Goal: Task Accomplishment & Management: Manage account settings

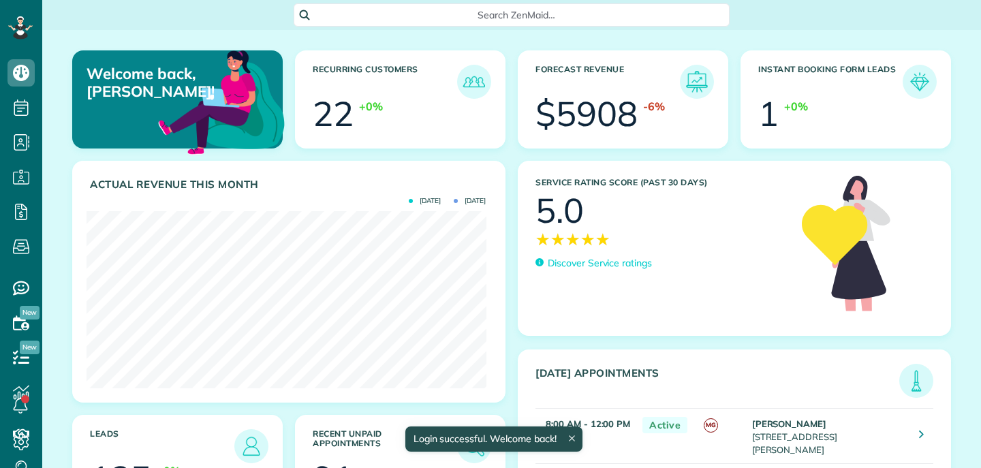
scroll to position [177, 399]
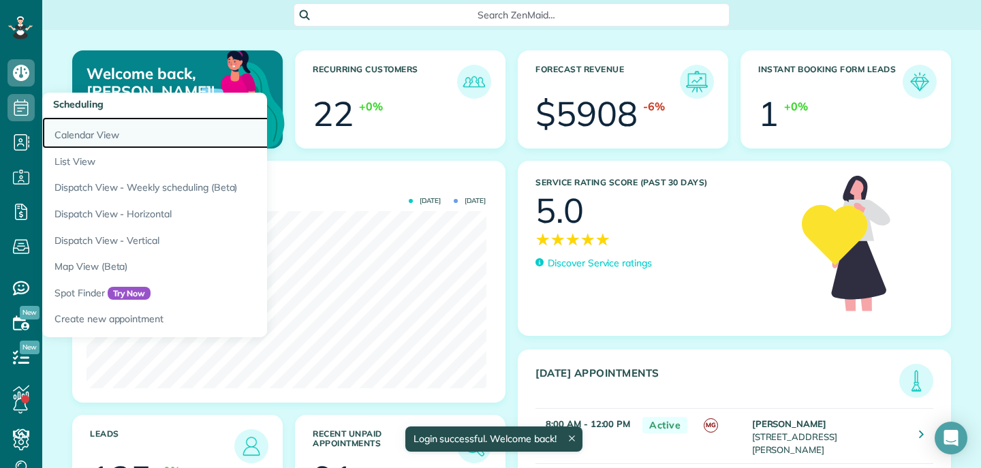
click at [89, 131] on link "Calendar View" at bounding box center [212, 132] width 341 height 31
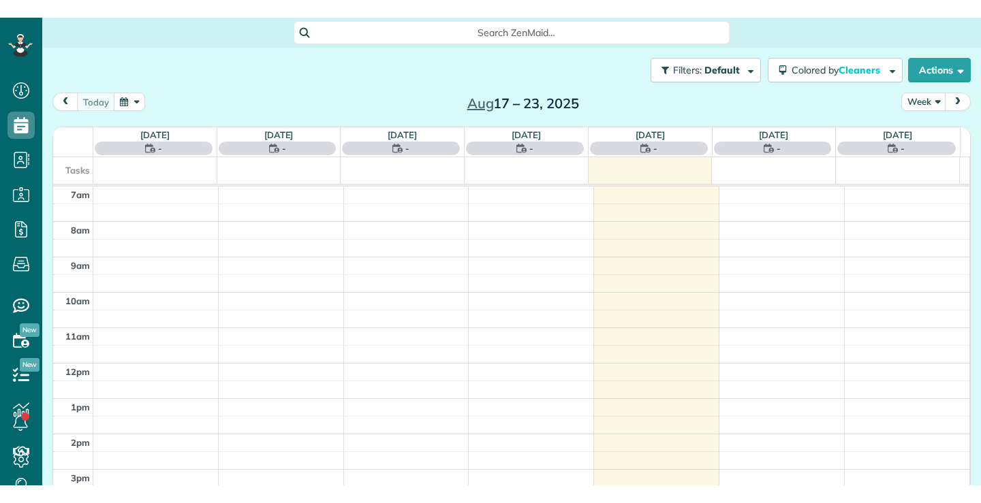
scroll to position [6, 6]
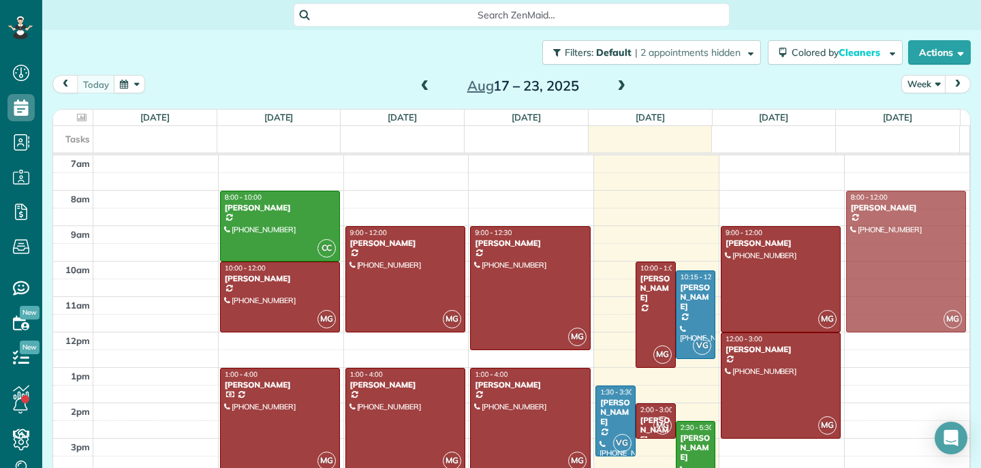
drag, startPoint x: 597, startPoint y: 224, endPoint x: 826, endPoint y: 224, distance: 228.9
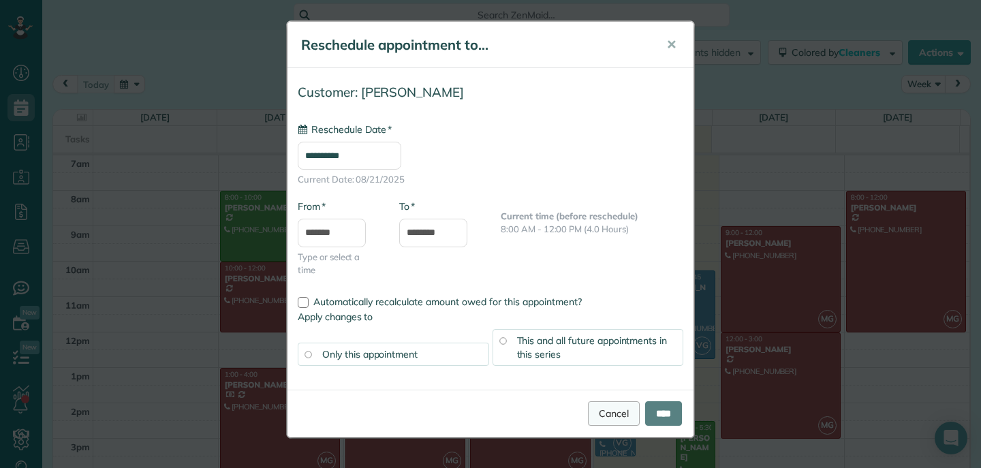
type input "**********"
click at [655, 409] on input "****" at bounding box center [663, 413] width 37 height 25
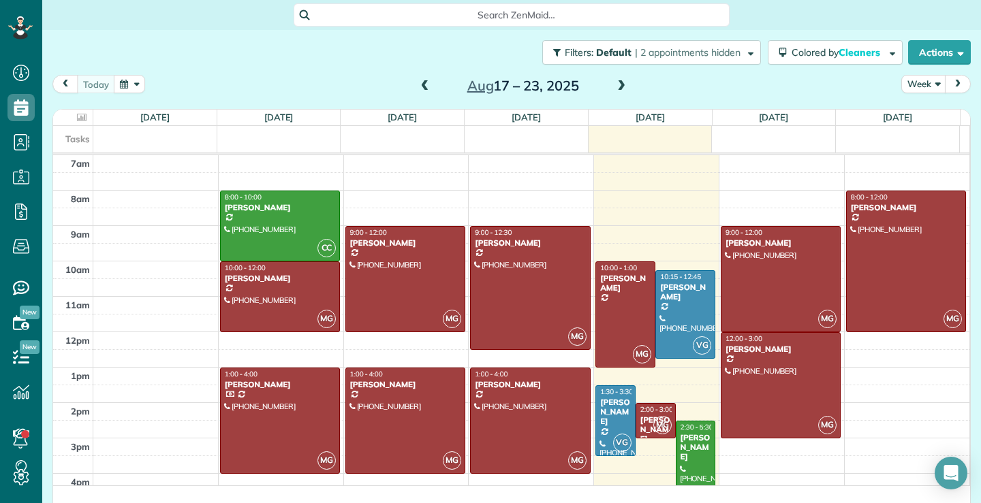
scroll to position [503, 42]
click at [508, 303] on div at bounding box center [530, 288] width 119 height 123
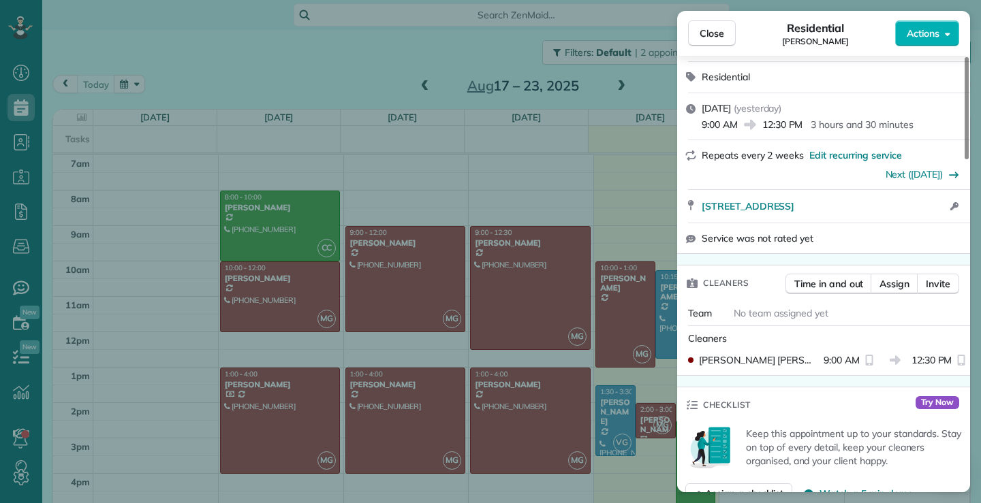
scroll to position [69, 0]
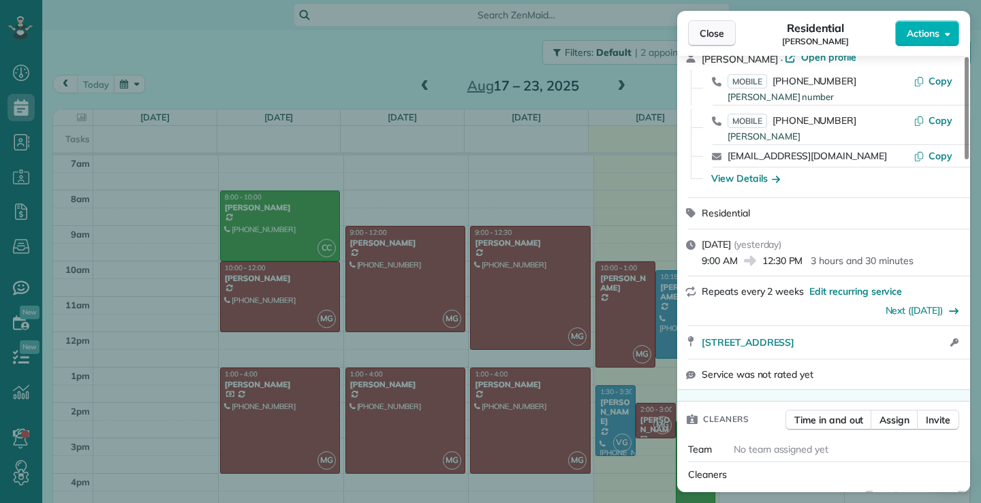
click at [718, 33] on span "Close" at bounding box center [712, 34] width 25 height 14
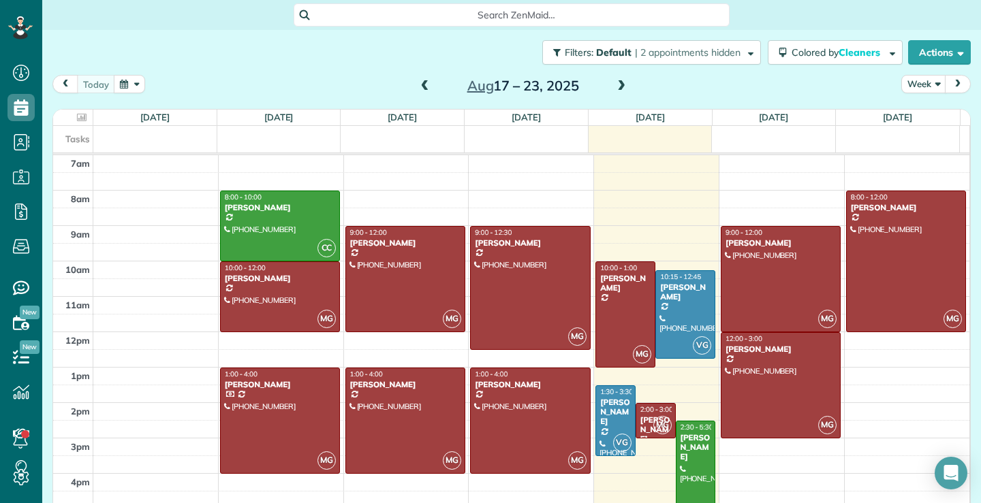
click at [679, 467] on div at bounding box center [696, 474] width 39 height 105
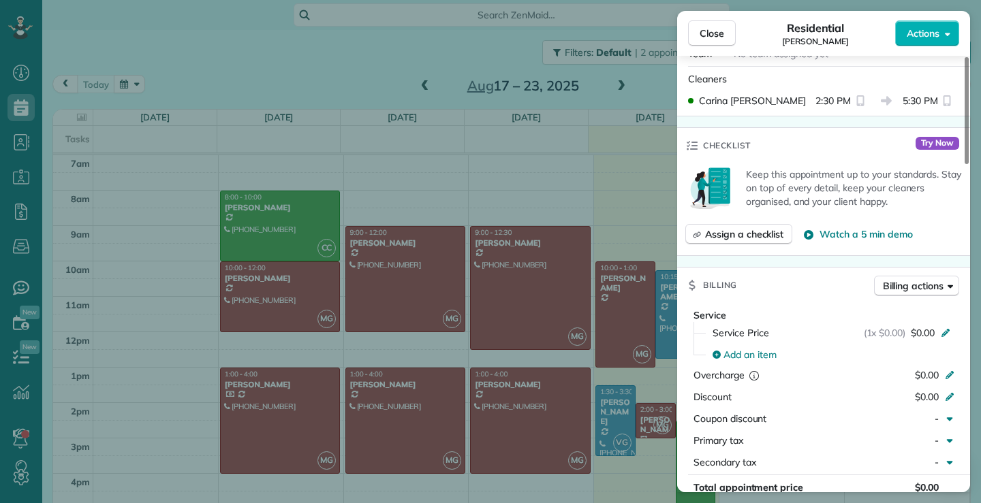
scroll to position [409, 0]
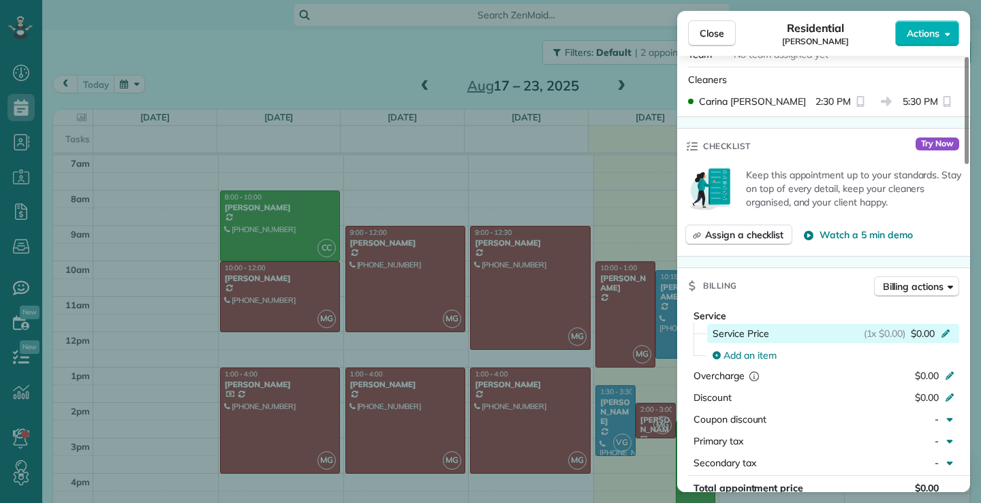
click at [918, 327] on span "$0.00" at bounding box center [923, 334] width 24 height 14
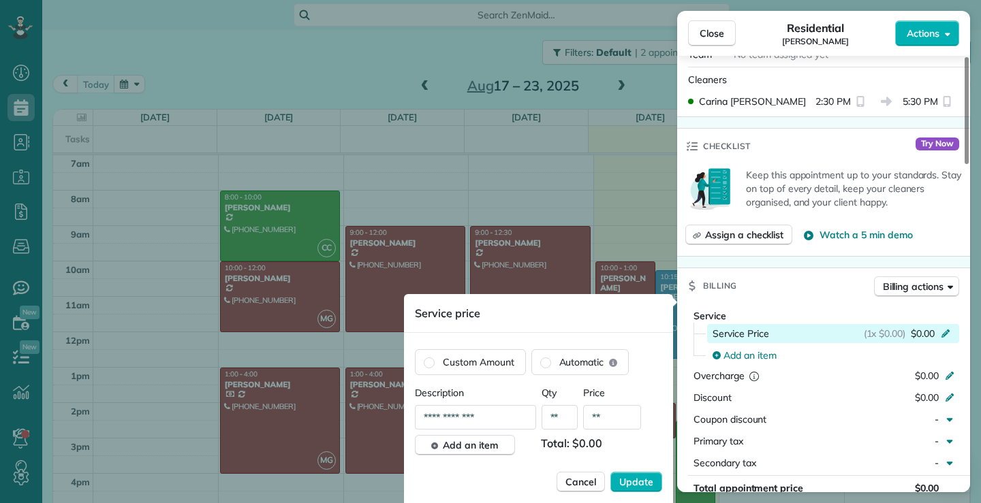
click at [915, 327] on span "$0.00" at bounding box center [923, 334] width 24 height 14
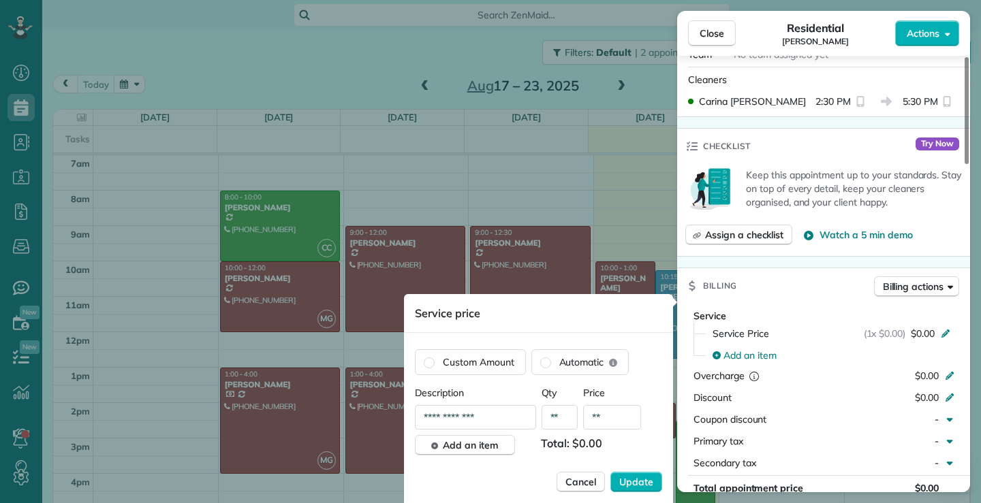
click at [609, 412] on input "**" at bounding box center [612, 417] width 58 height 25
type input "****"
click at [640, 467] on span "Update" at bounding box center [636, 483] width 34 height 14
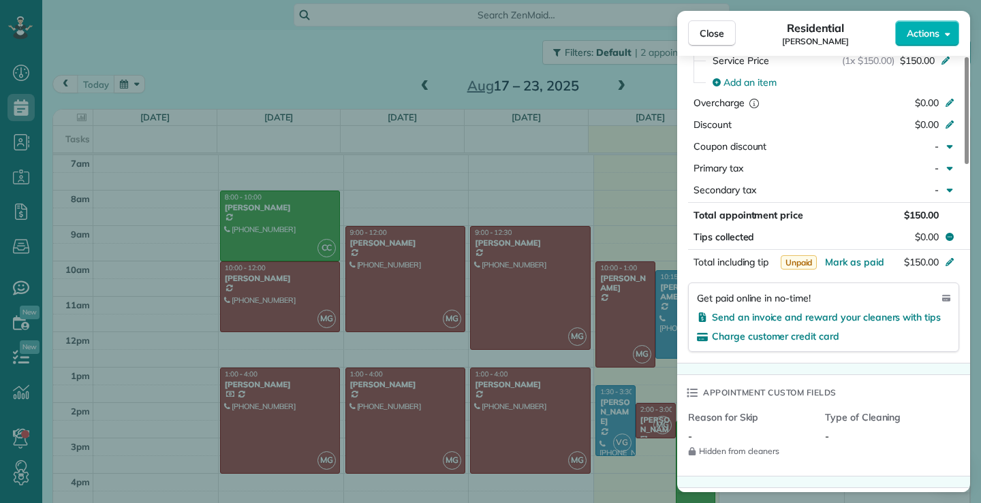
scroll to position [681, 0]
click at [859, 257] on span "Mark as paid" at bounding box center [854, 263] width 59 height 12
click at [719, 22] on button "Close" at bounding box center [712, 33] width 48 height 26
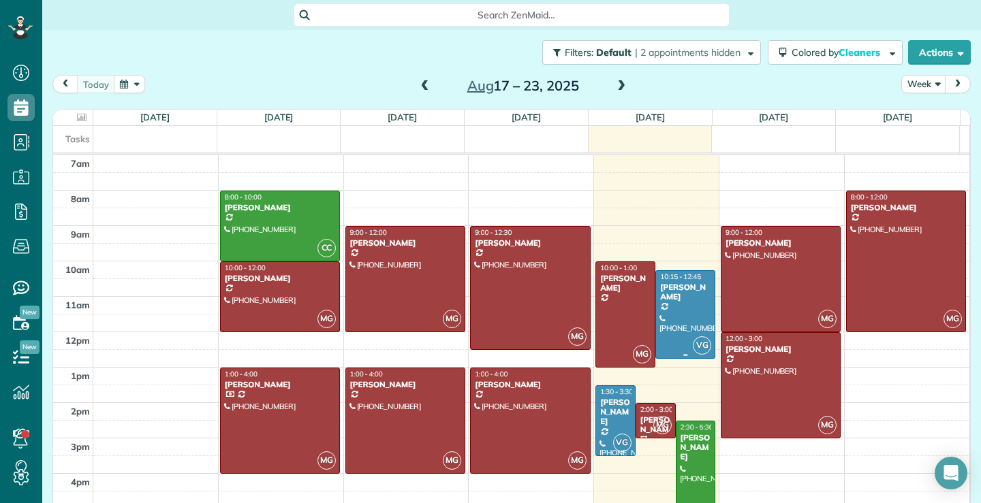
click at [668, 306] on div at bounding box center [685, 314] width 59 height 87
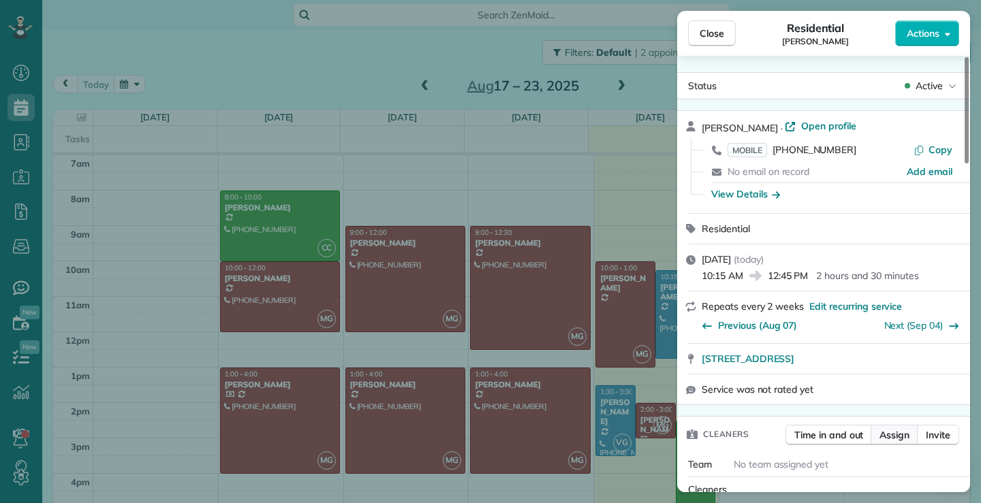
click at [899, 434] on span "Assign" at bounding box center [895, 436] width 30 height 14
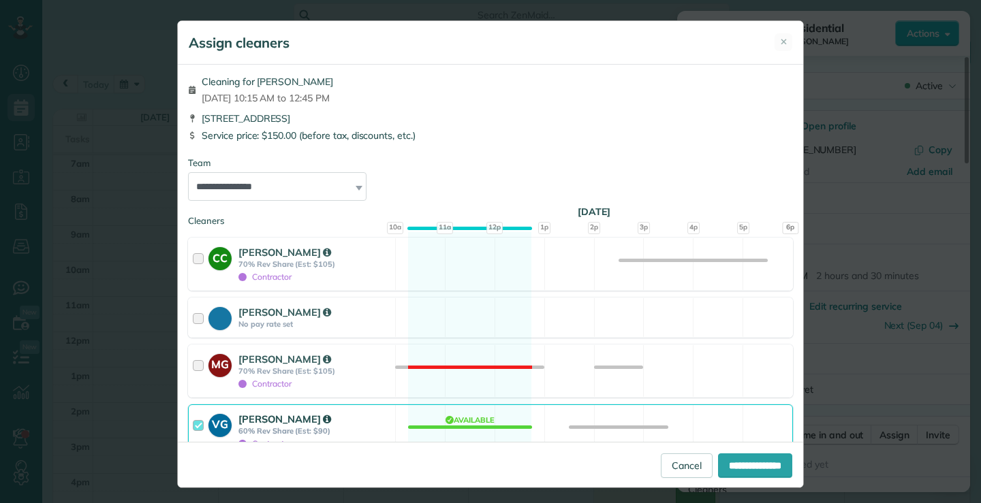
click at [193, 424] on div at bounding box center [201, 431] width 16 height 38
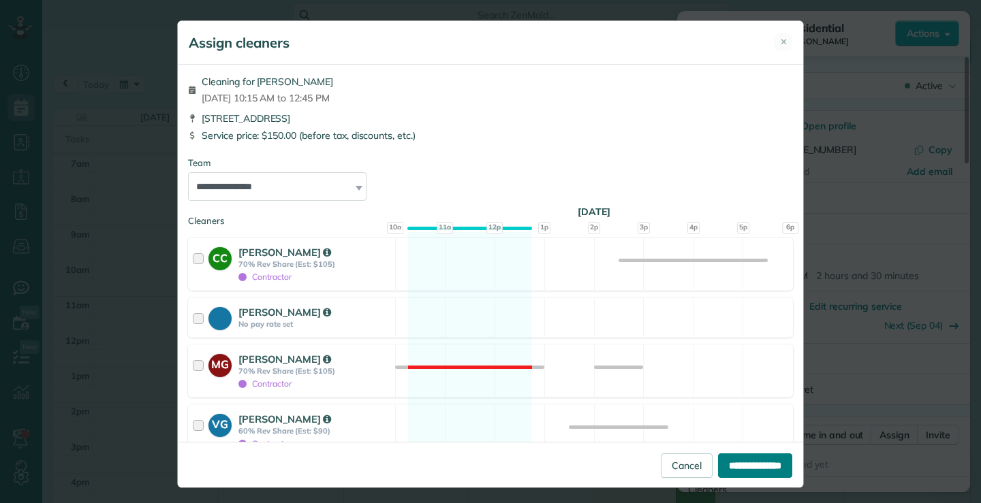
click at [751, 464] on input "**********" at bounding box center [755, 466] width 74 height 25
type input "**********"
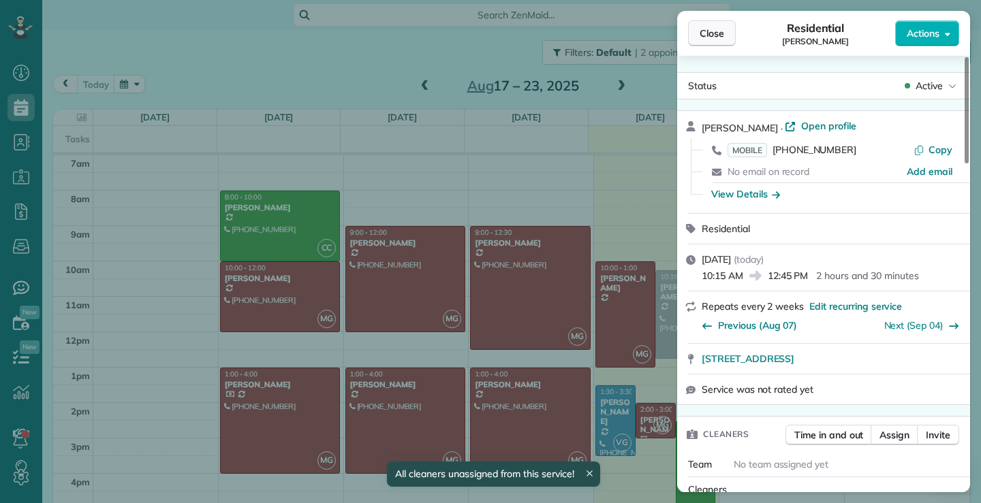
click at [726, 34] on button "Close" at bounding box center [712, 33] width 48 height 26
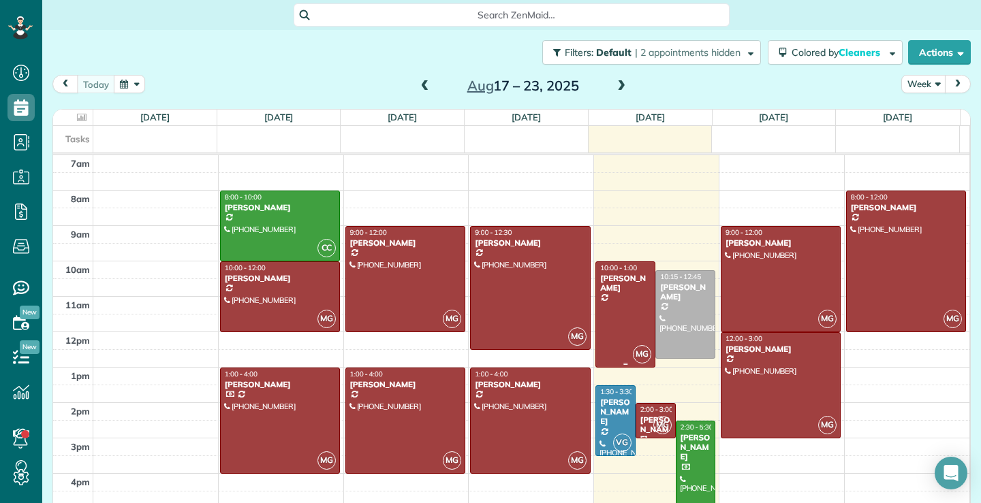
click at [601, 298] on div at bounding box center [625, 314] width 59 height 105
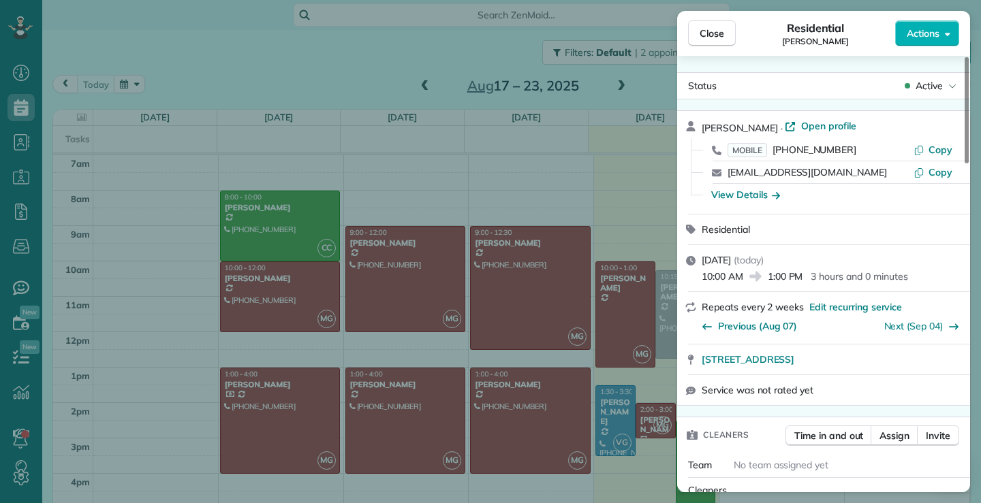
drag, startPoint x: 825, startPoint y: 174, endPoint x: 727, endPoint y: 178, distance: 98.2
click at [727, 178] on div "[EMAIL_ADDRESS][DOMAIN_NAME] Copy" at bounding box center [832, 172] width 260 height 22
click at [736, 31] on div "Residential [PERSON_NAME]" at bounding box center [815, 33] width 159 height 27
click at [707, 32] on span "Close" at bounding box center [712, 34] width 25 height 14
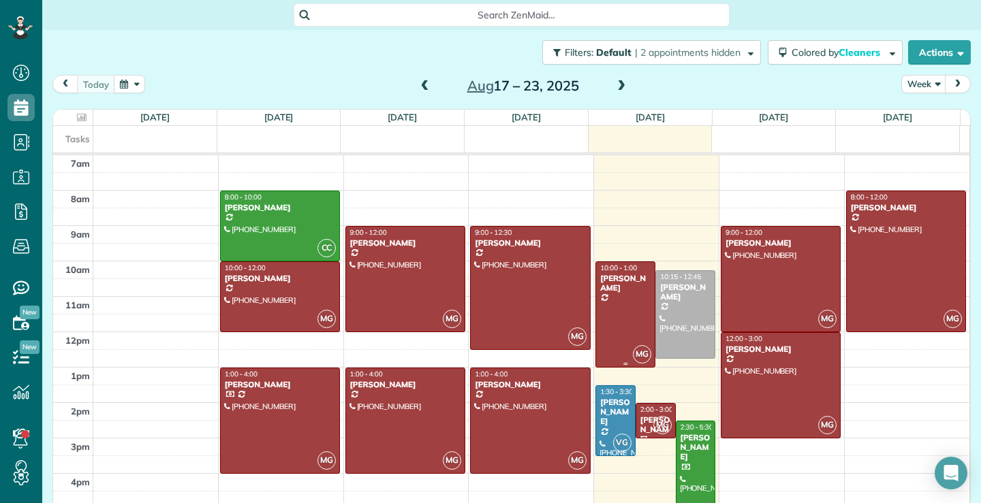
click at [621, 291] on div "[PERSON_NAME]" at bounding box center [626, 284] width 52 height 20
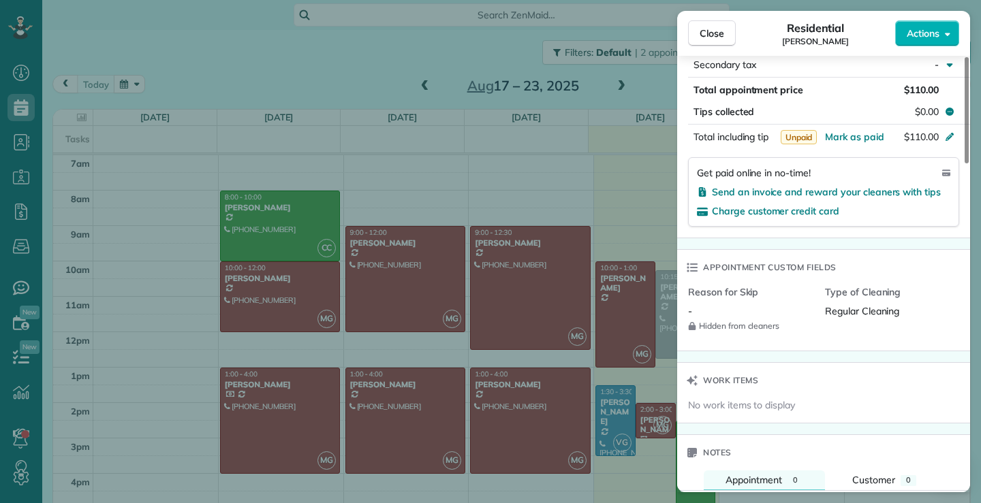
scroll to position [820, 0]
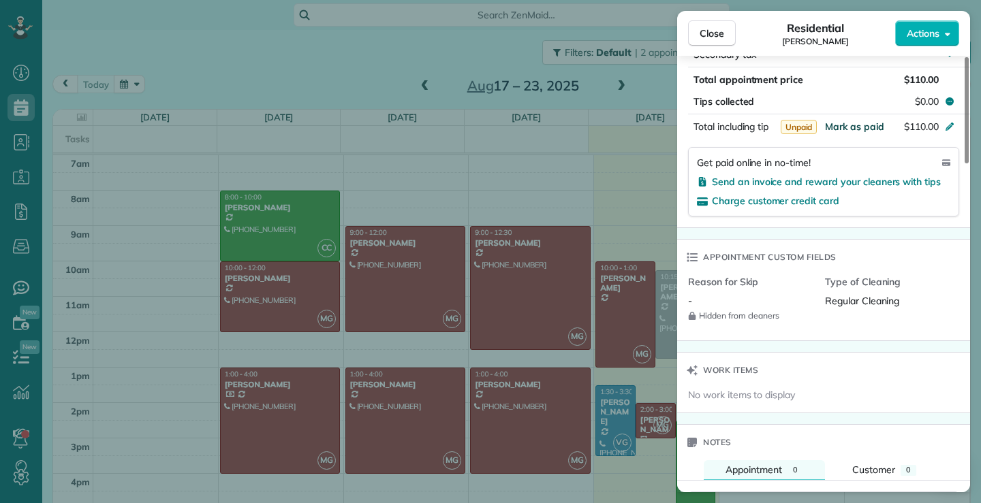
click at [866, 123] on span "Mark as paid" at bounding box center [854, 127] width 59 height 12
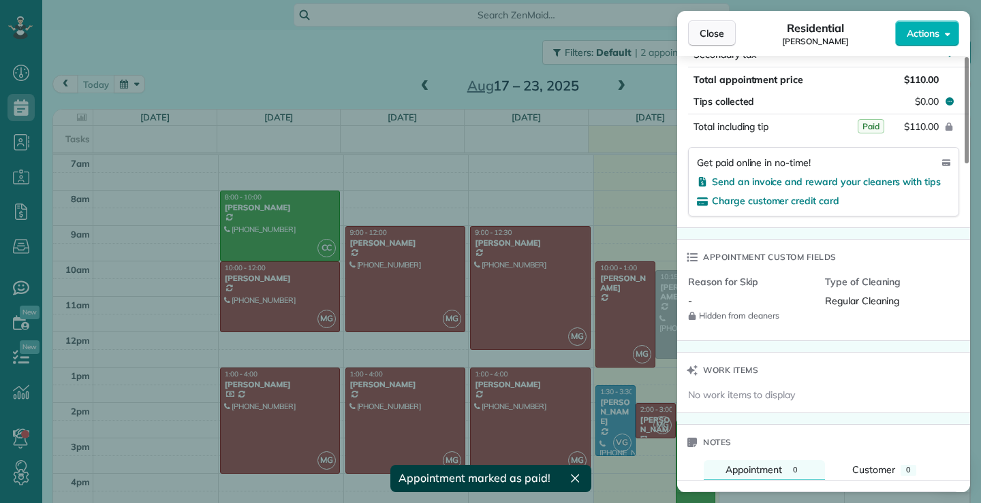
scroll to position [809, 0]
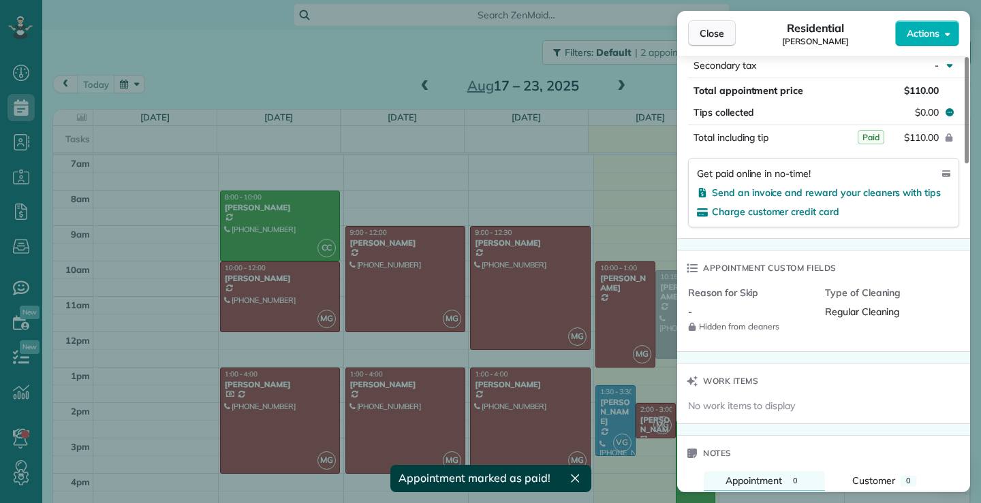
click at [712, 33] on span "Close" at bounding box center [712, 34] width 25 height 14
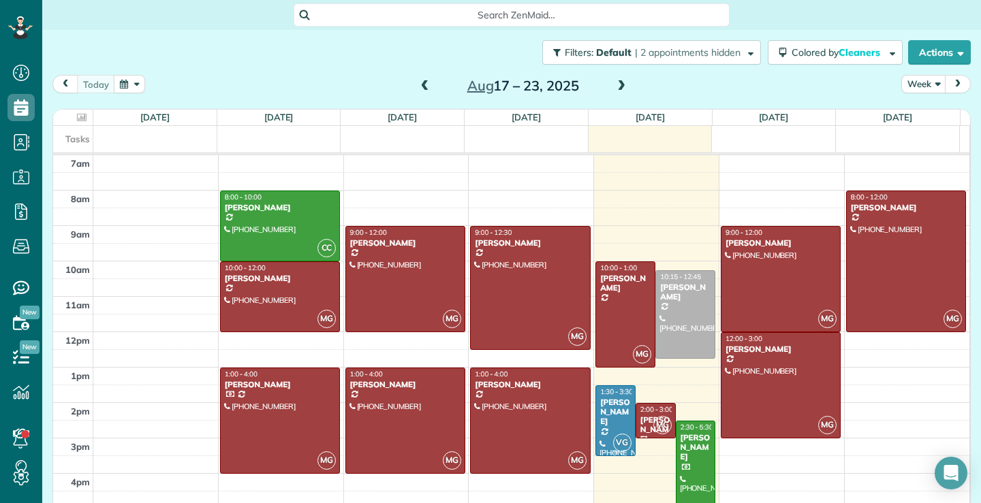
click at [597, 433] on div at bounding box center [615, 420] width 39 height 69
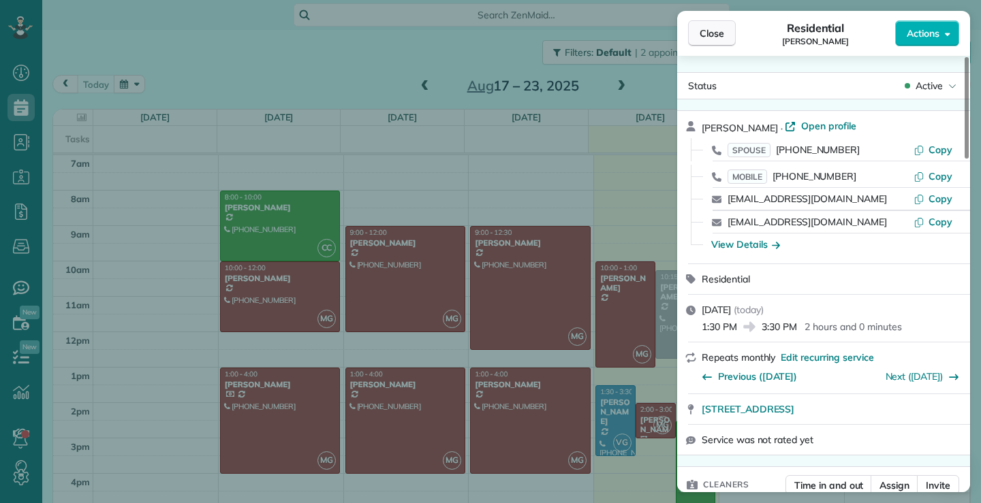
click at [718, 34] on span "Close" at bounding box center [712, 34] width 25 height 14
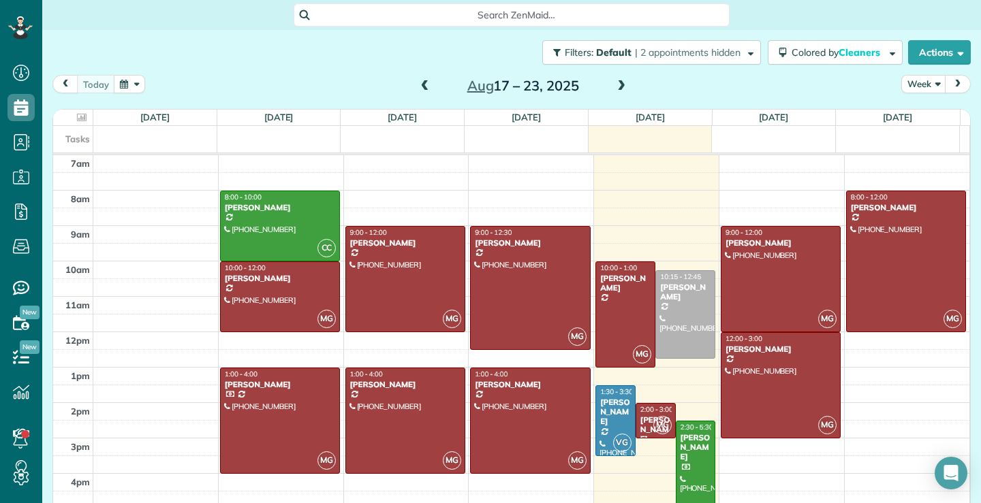
click at [418, 87] on span at bounding box center [425, 86] width 15 height 12
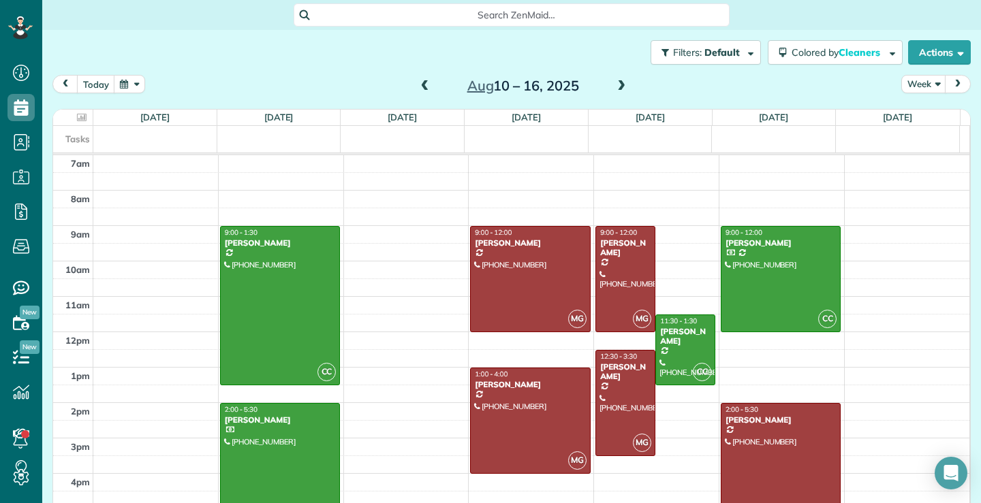
click at [418, 87] on span at bounding box center [425, 86] width 15 height 12
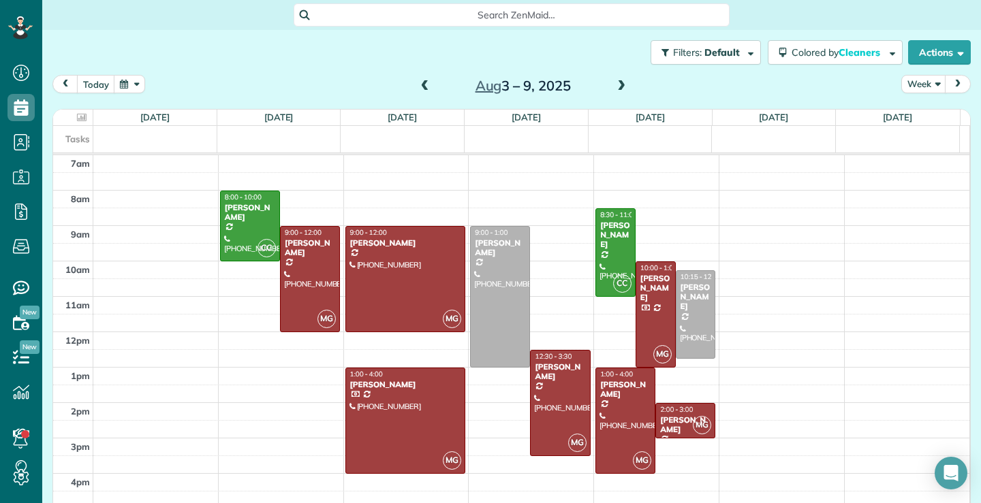
click at [614, 87] on span at bounding box center [621, 86] width 15 height 12
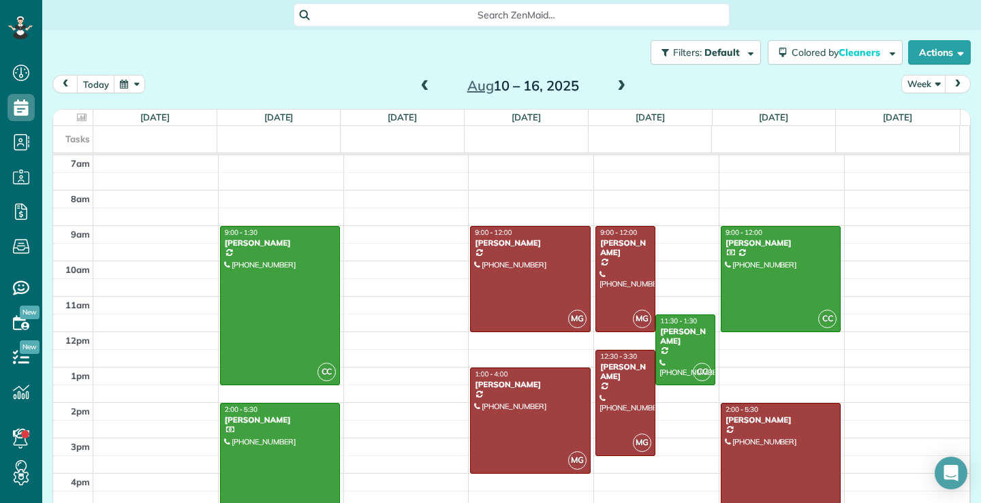
click at [614, 87] on span at bounding box center [621, 86] width 15 height 12
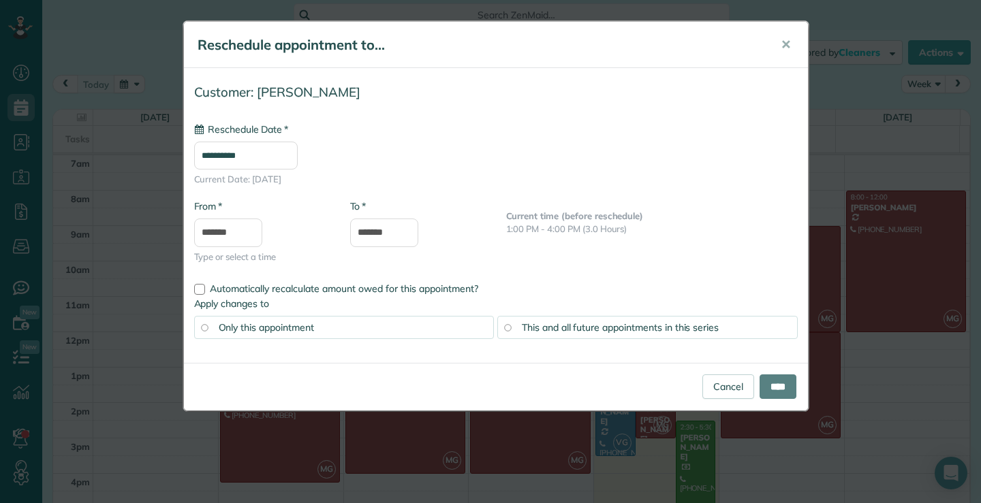
type input "**********"
click at [783, 43] on span "✕" at bounding box center [786, 45] width 10 height 16
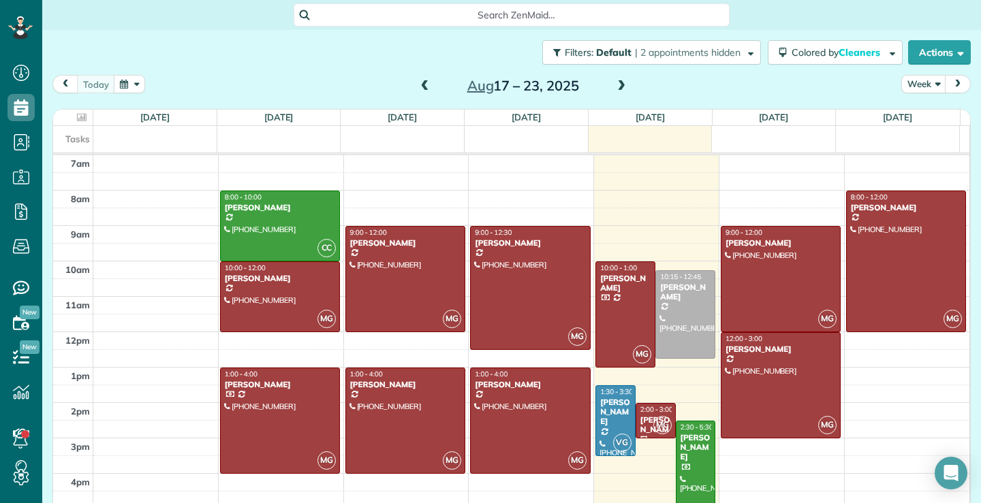
click at [418, 88] on span at bounding box center [425, 86] width 15 height 12
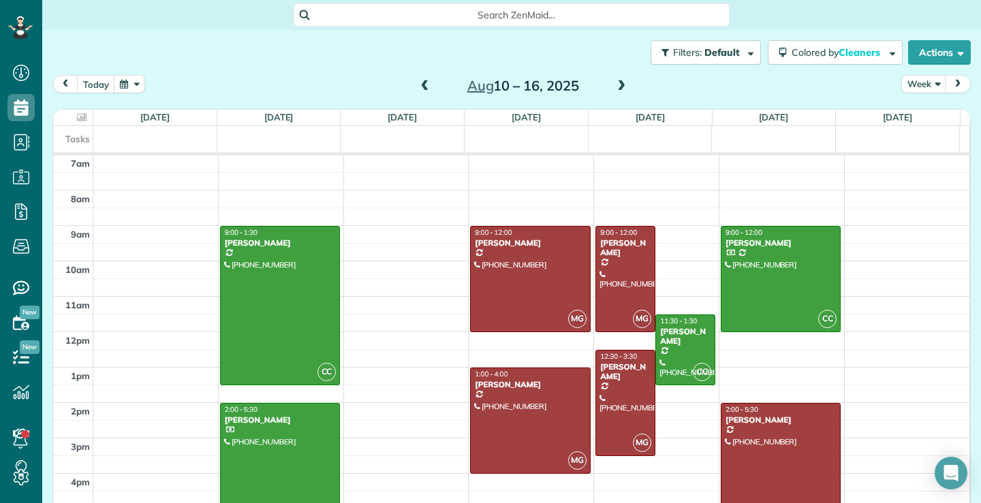
click at [614, 87] on span at bounding box center [621, 86] width 15 height 12
